Goal: Task Accomplishment & Management: Manage account settings

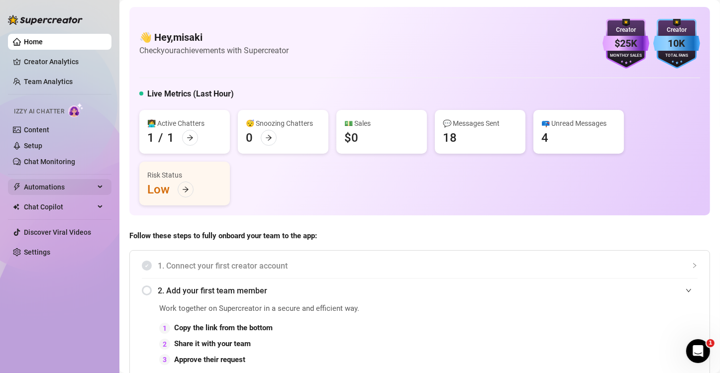
click at [95, 187] on div "Automations" at bounding box center [59, 187] width 103 height 16
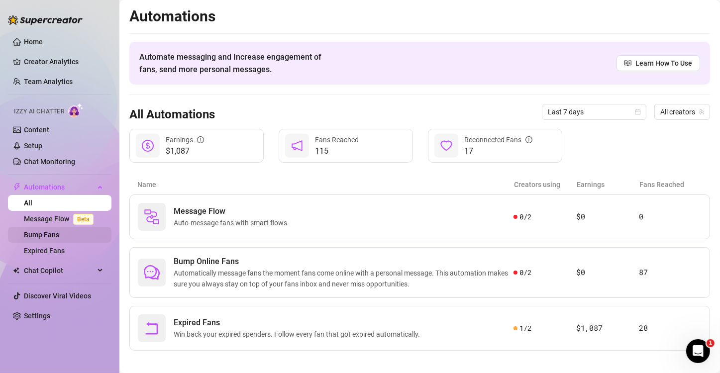
click at [57, 233] on link "Bump Fans" at bounding box center [41, 235] width 35 height 8
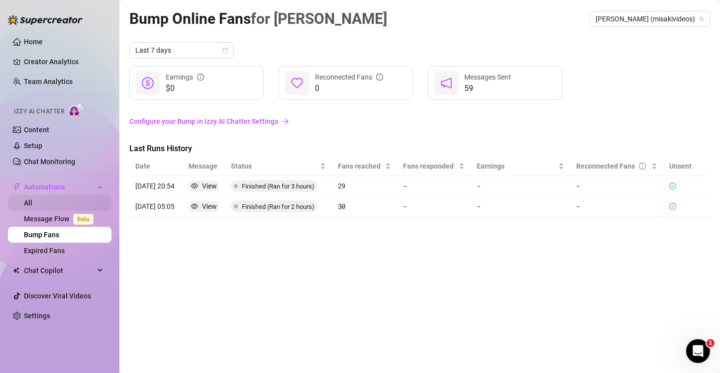
click at [32, 200] on link "All" at bounding box center [28, 203] width 8 height 8
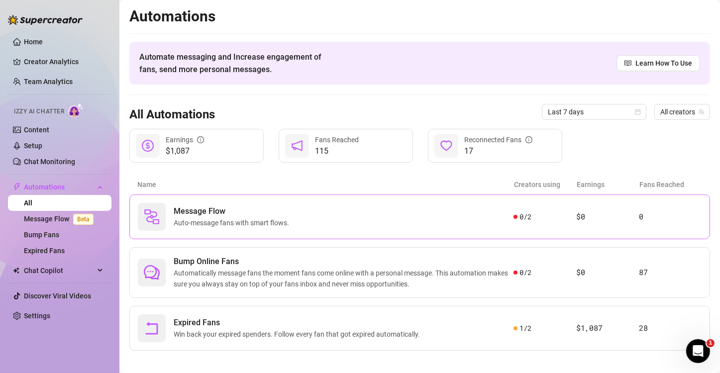
scroll to position [6, 0]
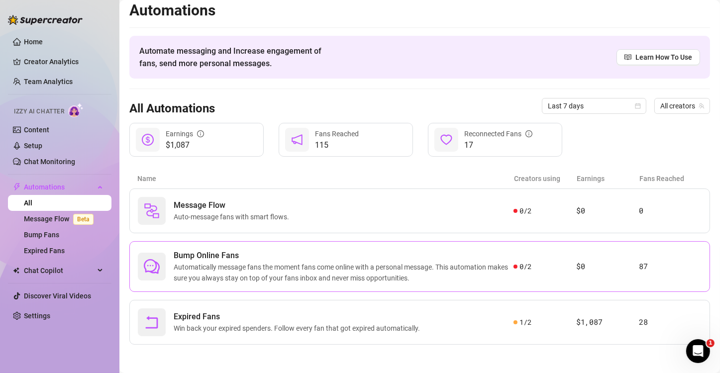
click at [343, 257] on span "Bump Online Fans" at bounding box center [344, 256] width 340 height 12
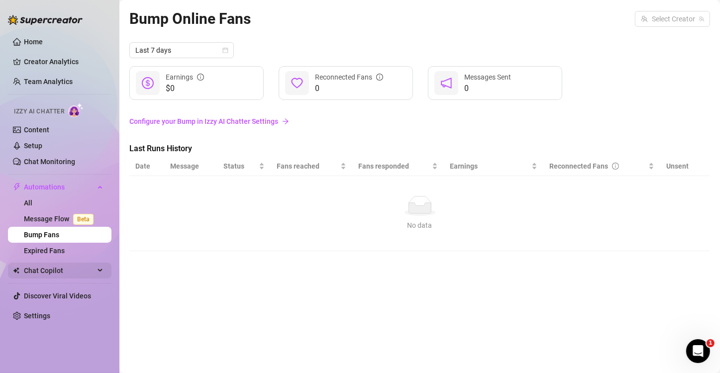
click at [98, 276] on div "Chat Copilot" at bounding box center [59, 271] width 103 height 16
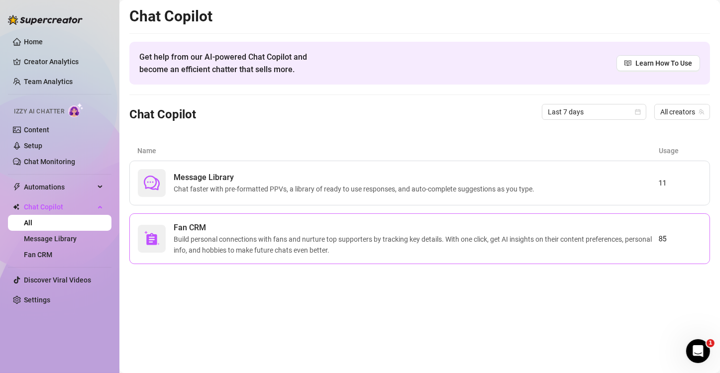
click at [282, 235] on span "Build personal connections with fans and nurture top supporters by tracking key…" at bounding box center [416, 245] width 485 height 22
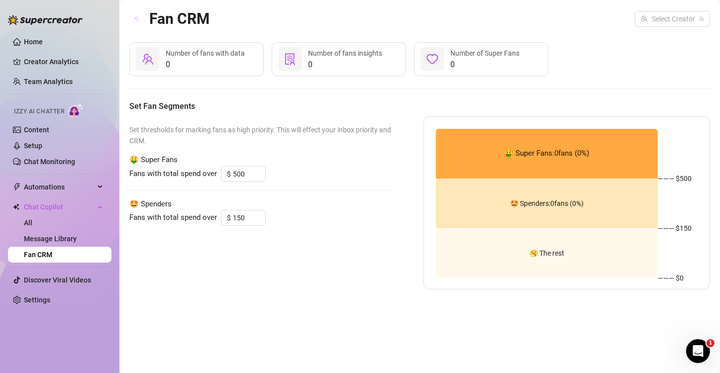
click at [139, 17] on icon "arrow-left" at bounding box center [137, 18] width 7 height 7
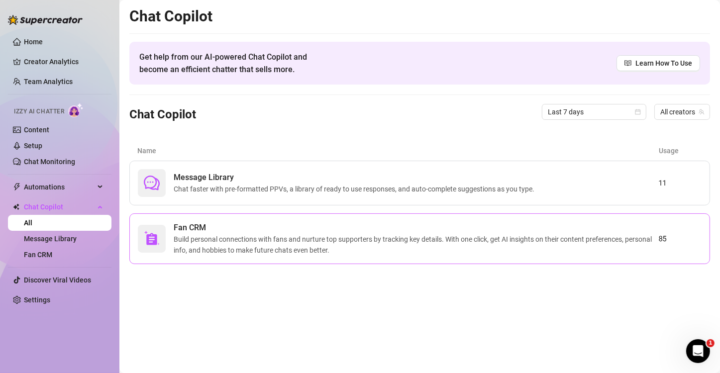
click at [292, 249] on span "Build personal connections with fans and nurture top supporters by tracking key…" at bounding box center [416, 245] width 485 height 22
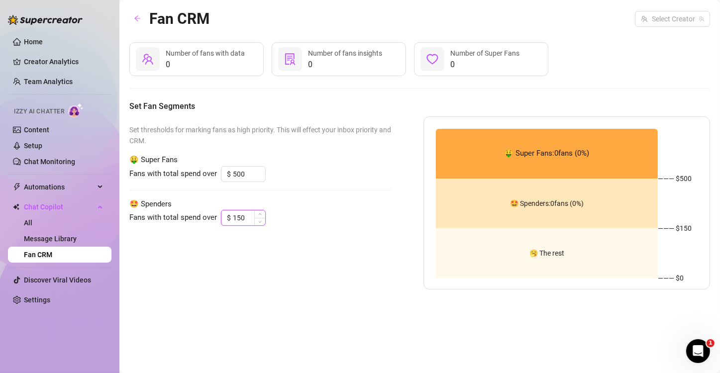
click at [238, 212] on input "150" at bounding box center [249, 217] width 32 height 15
click at [64, 235] on link "Message Library" at bounding box center [50, 239] width 53 height 8
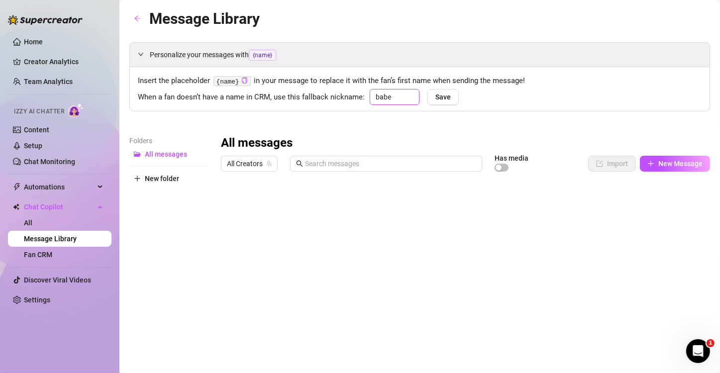
click at [397, 96] on input "babe" at bounding box center [395, 97] width 50 height 16
type input "b"
type input "bb"
click at [452, 97] on button "Save" at bounding box center [442, 97] width 31 height 16
click at [647, 166] on button "New Message" at bounding box center [675, 164] width 70 height 16
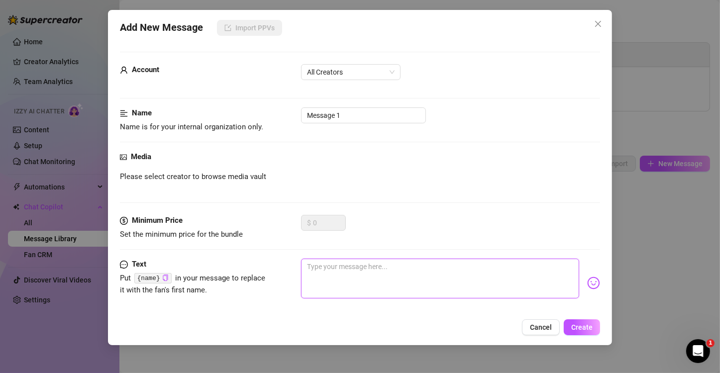
click at [340, 269] on textarea at bounding box center [440, 279] width 278 height 40
paste textarea "Mind giving me a little bit of your time, love?"
type textarea "Mind giving me a little bit of your time, love?"
click at [437, 267] on textarea "Mind giving me a little bit of your time, love?" at bounding box center [440, 279] width 278 height 40
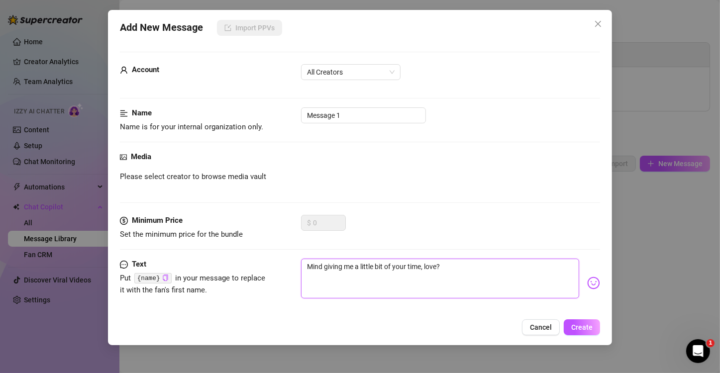
type textarea "Mind giving me a little bit of your time, lov?"
type textarea "Mind giving me a little bit of your time, lo?"
type textarea "Mind giving me a little bit of your time, l?"
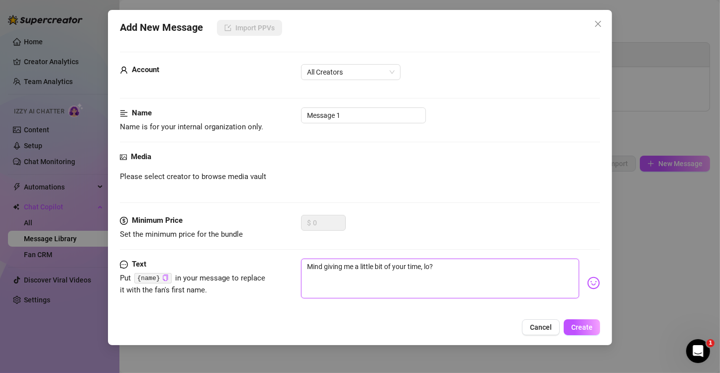
type textarea "Mind giving me a little bit of your time, l?"
type textarea "Mind giving me a little bit of your time, ?"
click at [148, 277] on code "{name}" at bounding box center [152, 278] width 37 height 10
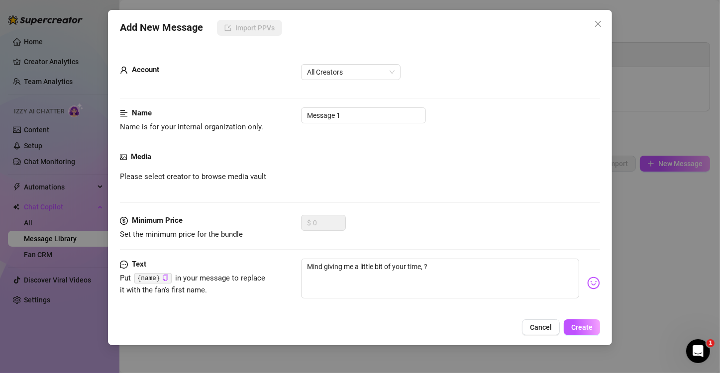
click at [157, 276] on code "{name}" at bounding box center [152, 278] width 37 height 10
click at [144, 277] on code "{name}" at bounding box center [152, 278] width 37 height 10
click at [544, 323] on span "Cancel" at bounding box center [541, 327] width 22 height 8
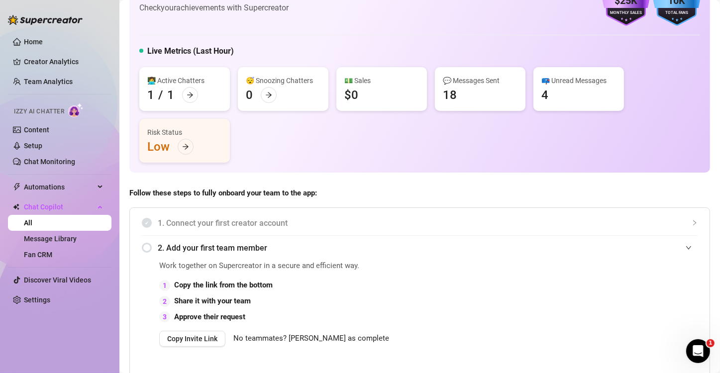
scroll to position [43, 0]
click at [45, 243] on link "Message Library" at bounding box center [50, 239] width 53 height 8
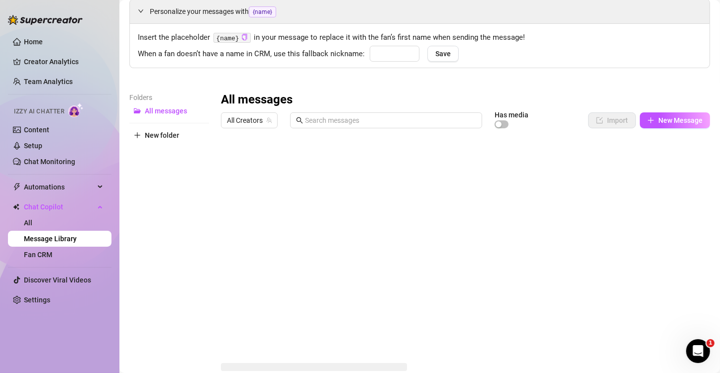
type input "bb"
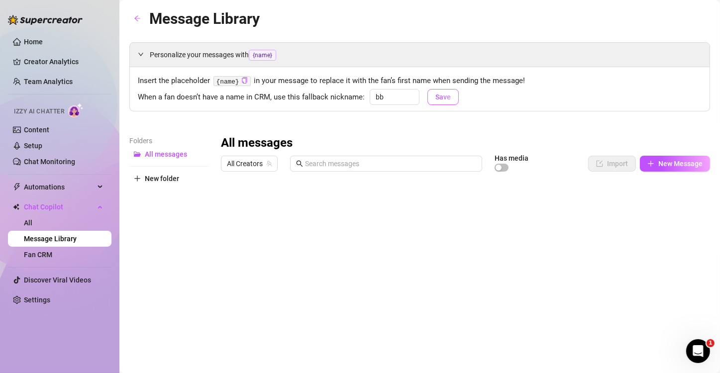
click at [437, 98] on span "Save" at bounding box center [442, 97] width 15 height 8
click at [35, 38] on link "Home" at bounding box center [33, 42] width 19 height 8
